Goal: Check status: Check status

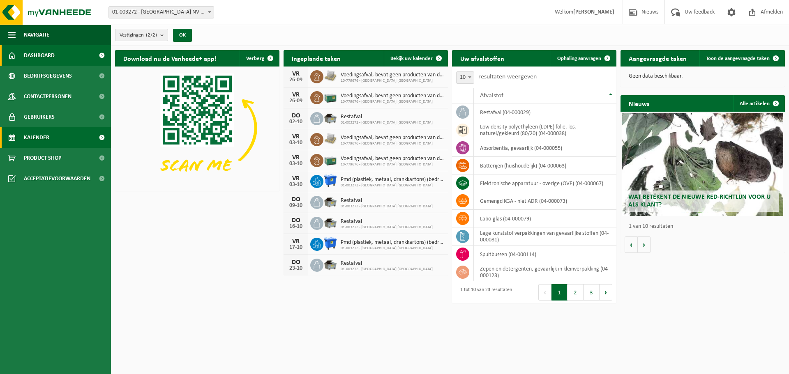
click at [49, 138] on span "Kalender" at bounding box center [36, 137] width 25 height 21
click at [57, 142] on link "Kalender" at bounding box center [55, 137] width 111 height 21
